Goal: Task Accomplishment & Management: Manage account settings

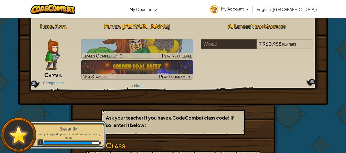
click at [251, 104] on div "Hero : Anya Captain Change Hero Player : [PERSON_NAME] CS1 Levels Completed: 0 …" at bounding box center [173, 61] width 310 height 87
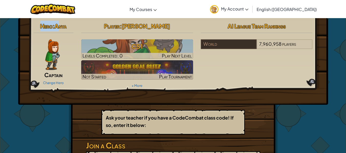
click at [63, 32] on div "Hero : Anya Captain Change Hero" at bounding box center [54, 54] width 48 height 66
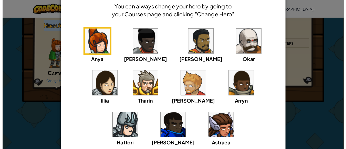
scroll to position [24, 0]
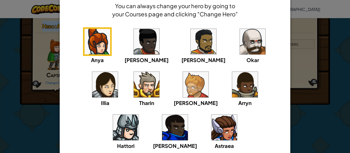
click at [134, 41] on img at bounding box center [147, 42] width 26 height 26
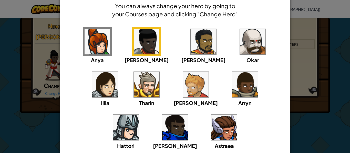
click at [183, 93] on img at bounding box center [196, 85] width 26 height 26
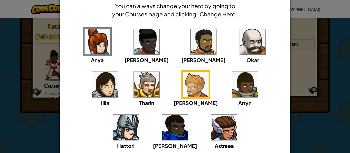
click at [134, 46] on img at bounding box center [147, 42] width 26 height 26
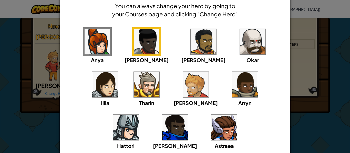
click at [224, 127] on div "Anya [PERSON_NAME] [PERSON_NAME] [PERSON_NAME] Arryn [PERSON_NAME]" at bounding box center [175, 91] width 214 height 129
click at [183, 85] on img at bounding box center [196, 85] width 26 height 26
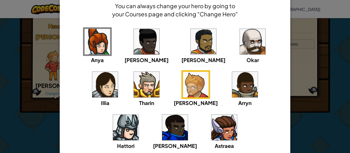
click at [228, 114] on div "Anya [PERSON_NAME] [PERSON_NAME] [PERSON_NAME] Arryn [PERSON_NAME]" at bounding box center [175, 91] width 214 height 129
click at [286, 126] on div "× Select Your Hero You can always change your hero by going to your Courses pag…" at bounding box center [175, 86] width 230 height 205
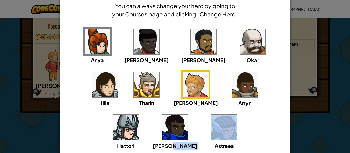
click at [286, 126] on div "× Select Your Hero You can always change your hero by going to your Courses pag…" at bounding box center [175, 86] width 230 height 205
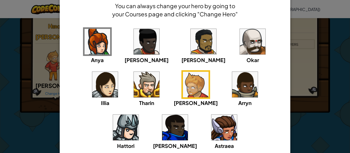
click at [43, 55] on div "× Select Your Hero You can always change your hero by going to your Courses pag…" at bounding box center [175, 76] width 350 height 153
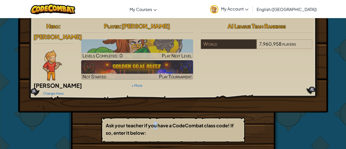
click at [154, 110] on div "Hero : [PERSON_NAME] Change Hero Player : [PERSON_NAME] CS1 Levels Completed: 0…" at bounding box center [173, 116] width 209 height 197
click at [213, 122] on p "Ask your teacher if you have a CodeCombat class code! If so, enter it below:" at bounding box center [173, 129] width 135 height 15
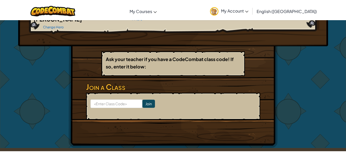
scroll to position [69, 0]
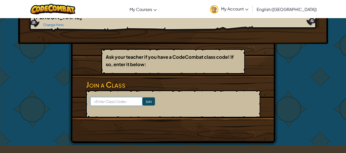
click at [115, 97] on input at bounding box center [116, 101] width 52 height 9
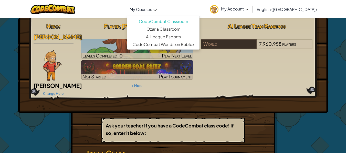
click at [152, 10] on span "My Courses" at bounding box center [141, 9] width 23 height 5
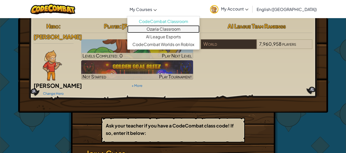
click at [174, 30] on link "Ozaria Classroom" at bounding box center [163, 29] width 72 height 8
